Goal: Navigation & Orientation: Find specific page/section

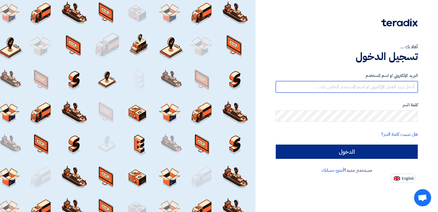
type input "[PERSON_NAME][EMAIL_ADDRESS][DOMAIN_NAME]"
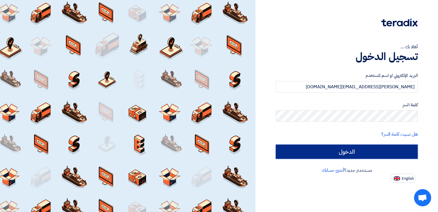
click at [336, 152] on input "الدخول" at bounding box center [347, 151] width 142 height 14
type input "Sign in"
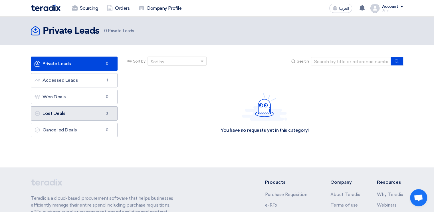
click at [84, 113] on link "Lost Deals Lost Deals 3" at bounding box center [74, 113] width 87 height 14
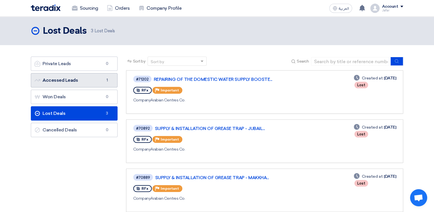
click at [86, 81] on link "Accessed Leads Accessed Leads 1" at bounding box center [74, 80] width 87 height 14
